Goal: Task Accomplishment & Management: Use online tool/utility

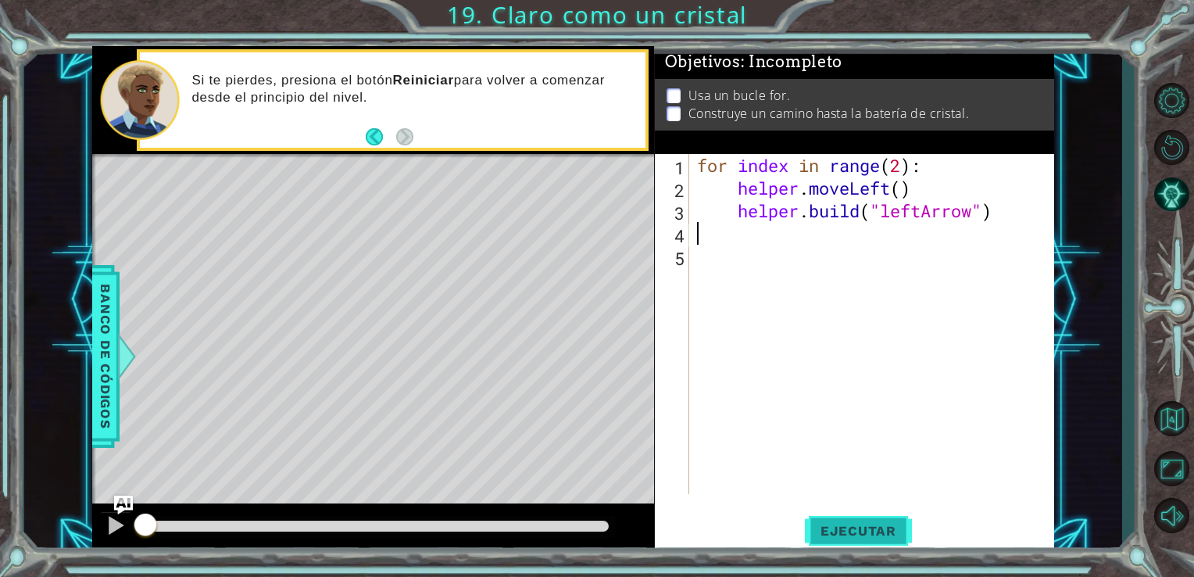
click at [847, 524] on span "Ejecutar" at bounding box center [858, 531] width 107 height 16
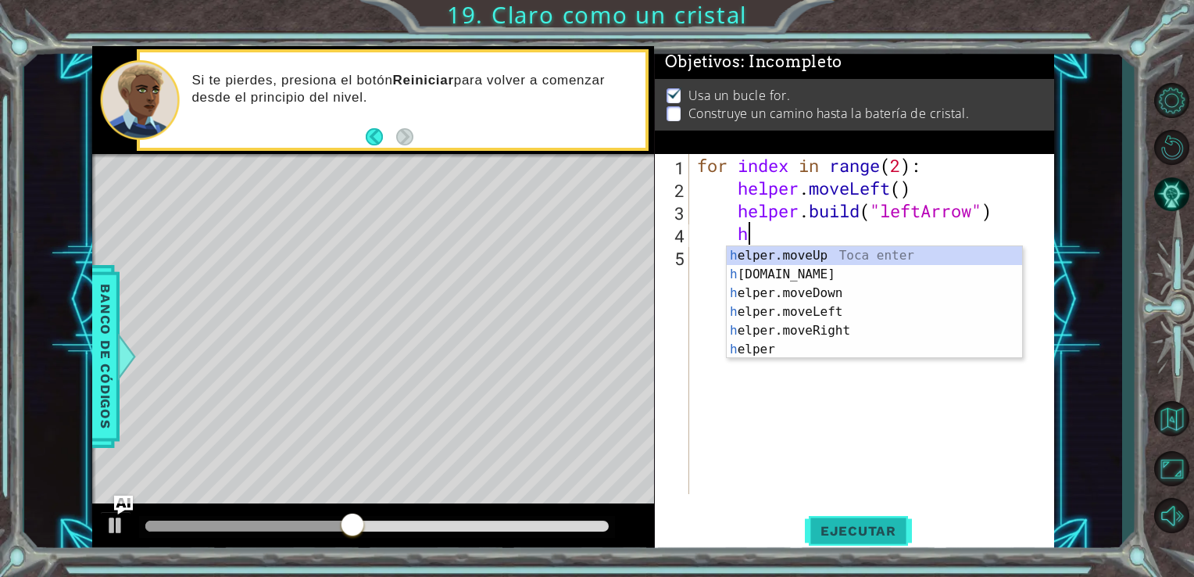
scroll to position [0, 1]
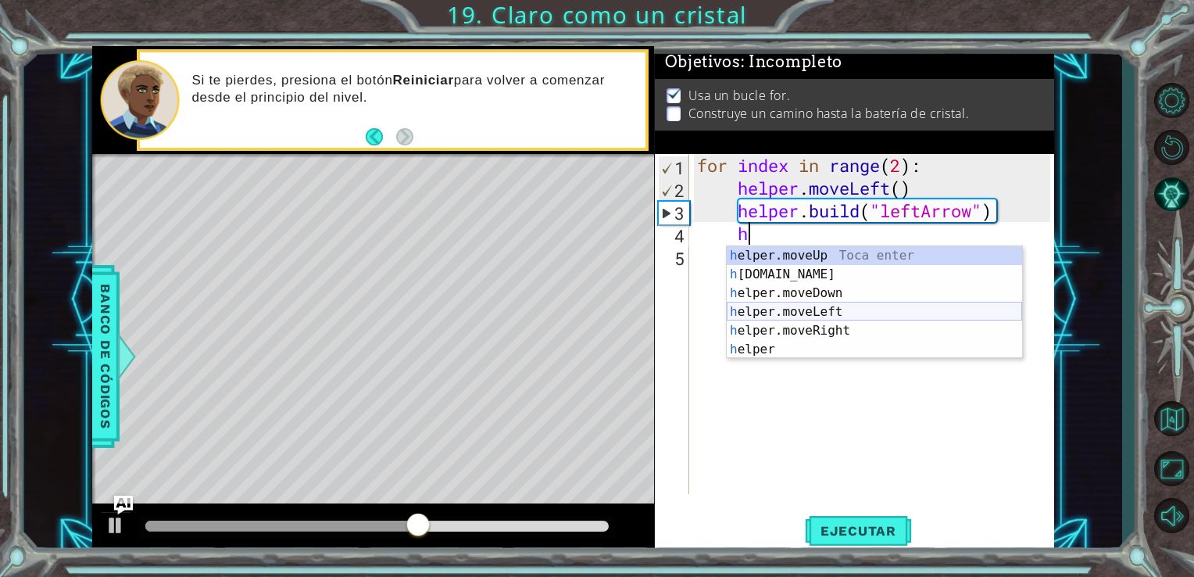
click at [825, 313] on div "h elper.moveUp Toca enter h [DOMAIN_NAME] Toca enter h elper.moveDown Toca ente…" at bounding box center [874, 321] width 295 height 150
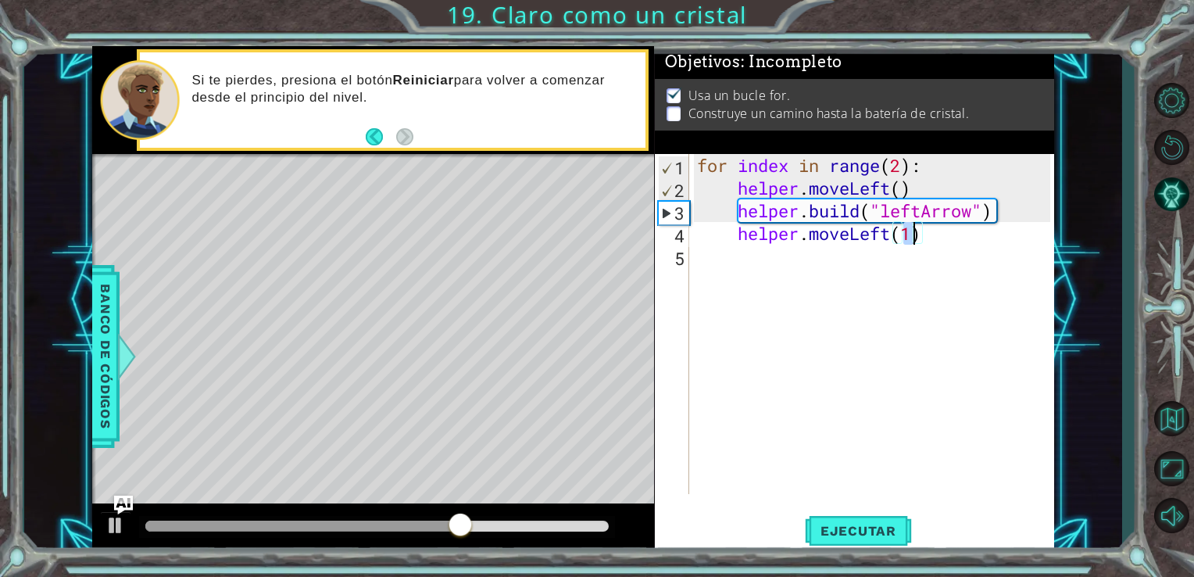
type textarea "helper.moveLeft()"
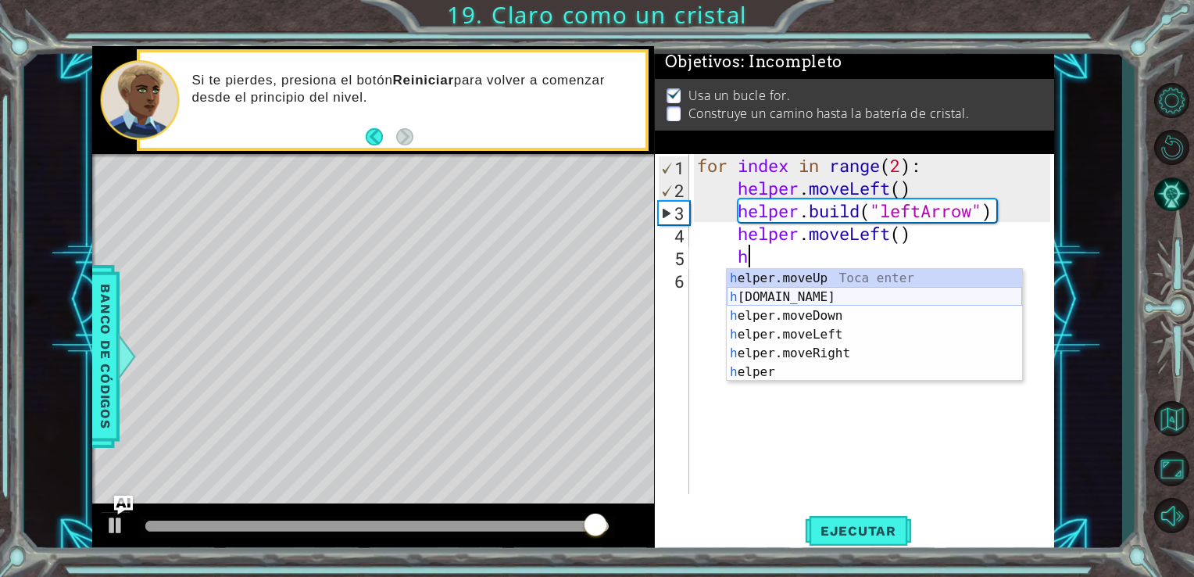
click at [807, 299] on div "h elper.moveUp Toca enter h [DOMAIN_NAME] Toca enter h elper.moveDown Toca ente…" at bounding box center [874, 344] width 295 height 150
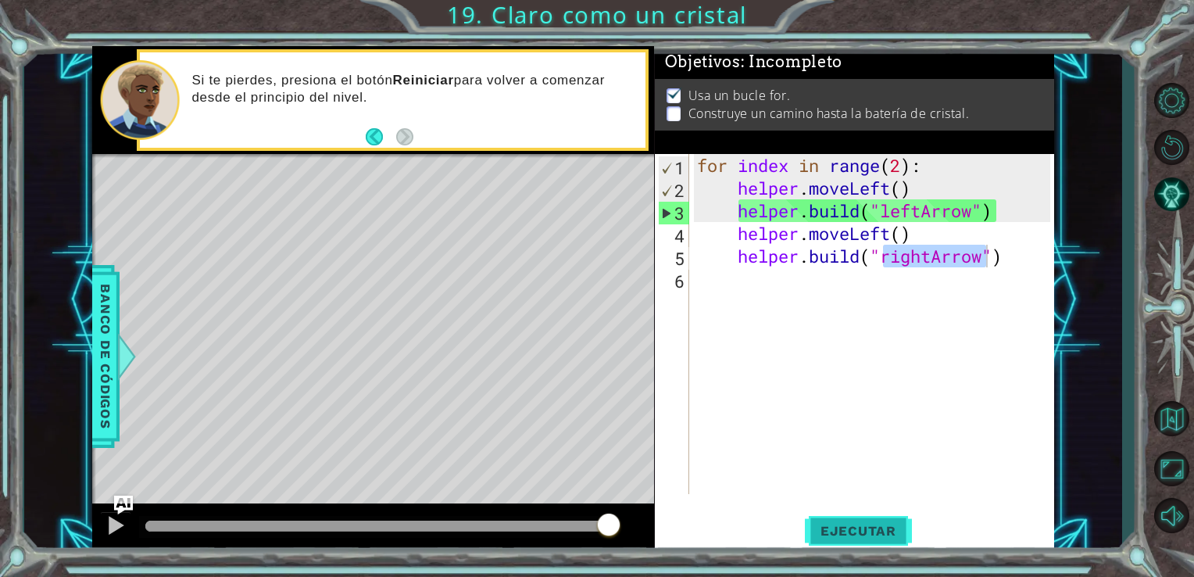
click at [867, 538] on span "Ejecutar" at bounding box center [858, 531] width 107 height 16
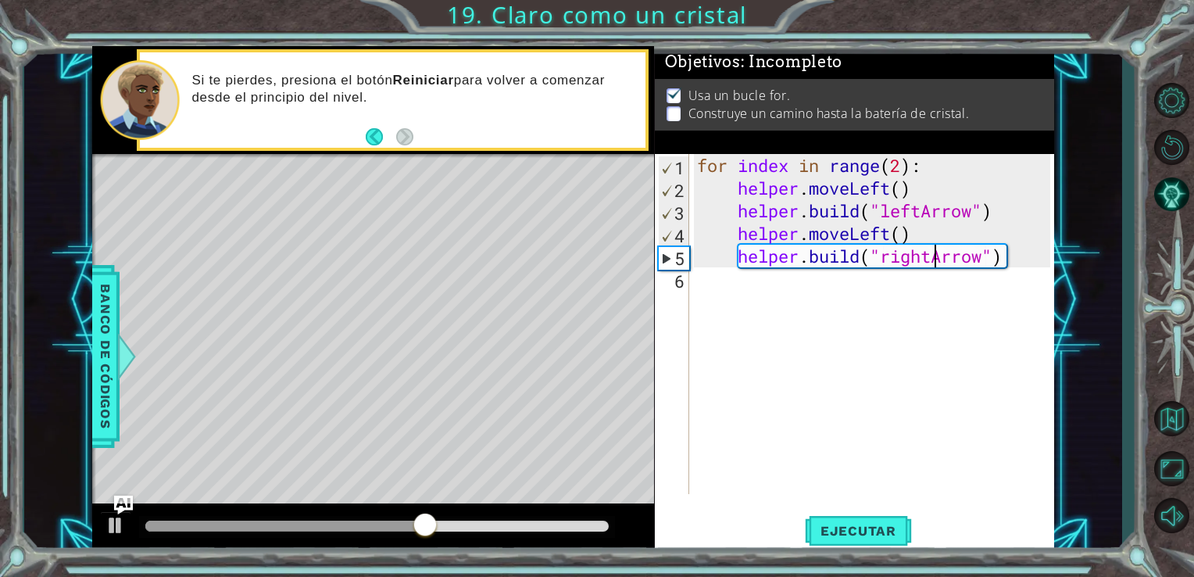
click at [934, 256] on div "for index in range ( 2 ) : helper . moveLeft ( ) helper . build ( "leftArrow" )…" at bounding box center [876, 346] width 365 height 385
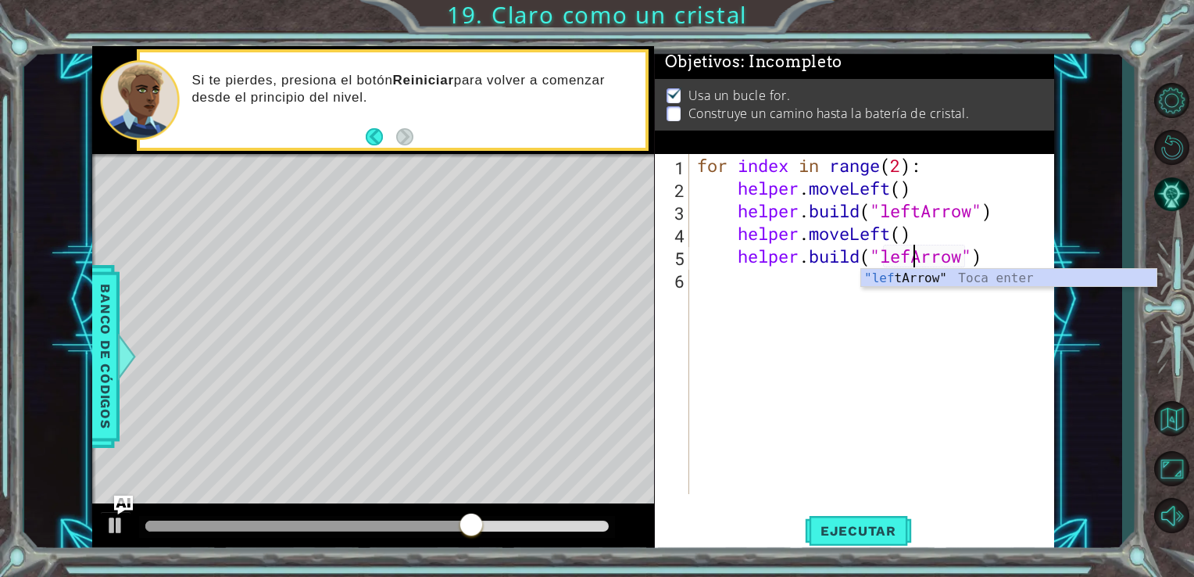
type textarea "[DOMAIN_NAME]("leftArrow")"
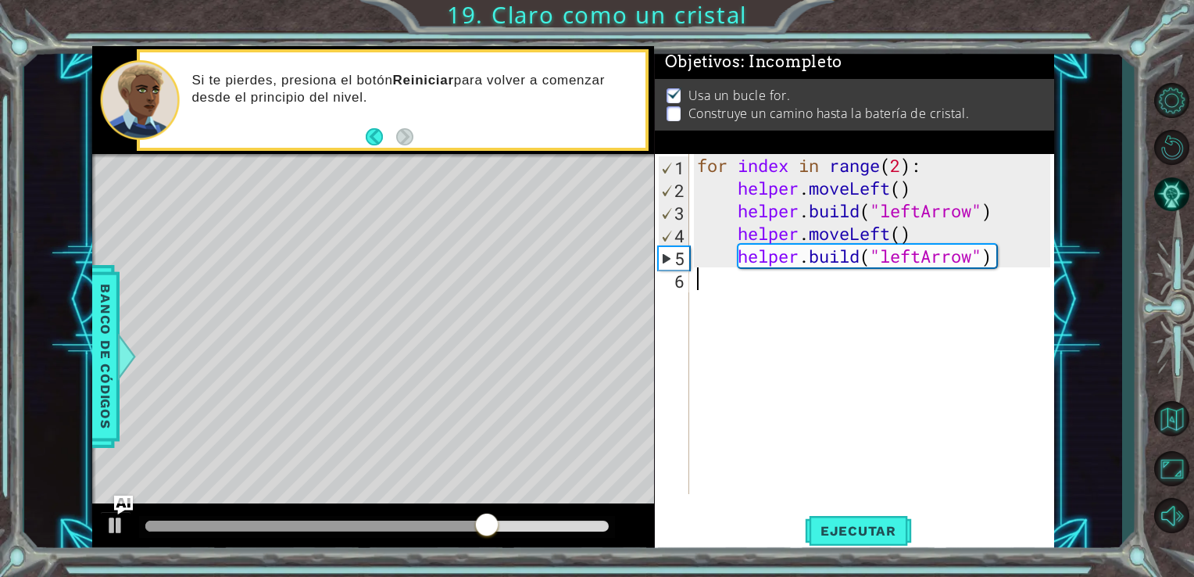
click at [829, 298] on div "for index in range ( 2 ) : helper . moveLeft ( ) helper . build ( "leftArrow" )…" at bounding box center [876, 346] width 365 height 385
click at [907, 165] on div "for index in range ( 2 ) : helper . moveLeft ( ) helper . build ( "leftArrow" )…" at bounding box center [876, 346] width 365 height 385
type textarea "for index in range(2):"
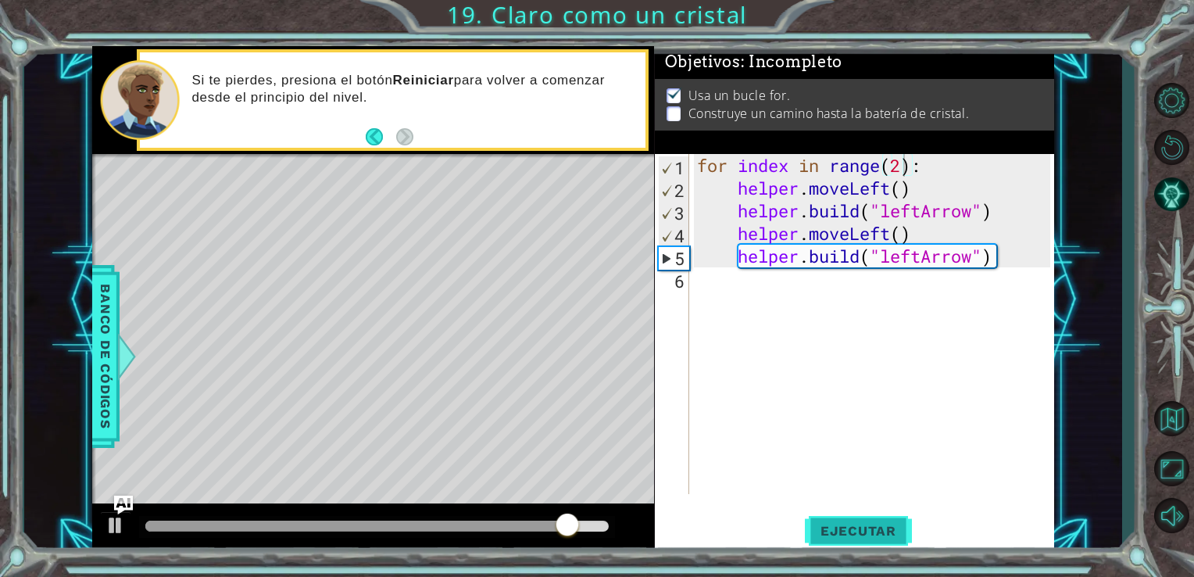
click at [846, 536] on span "Ejecutar" at bounding box center [858, 531] width 107 height 16
